Goal: Transaction & Acquisition: Purchase product/service

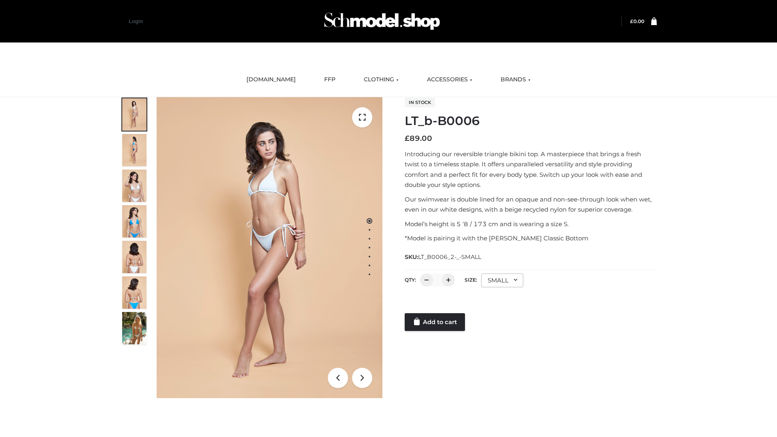
click at [436, 322] on link "Add to cart" at bounding box center [435, 322] width 60 height 18
